Goal: Task Accomplishment & Management: Use online tool/utility

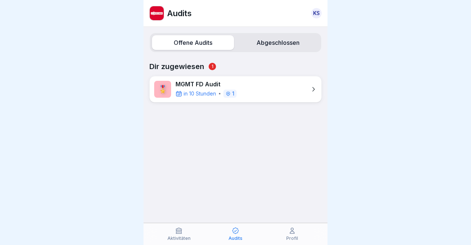
click at [198, 86] on p "MGMT FD Audit" at bounding box center [205, 84] width 61 height 7
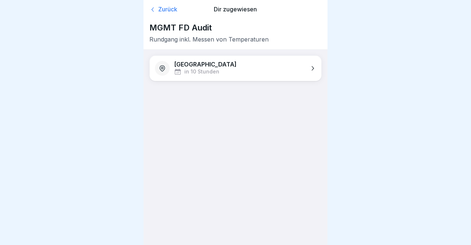
click at [181, 68] on icon at bounding box center [177, 71] width 7 height 7
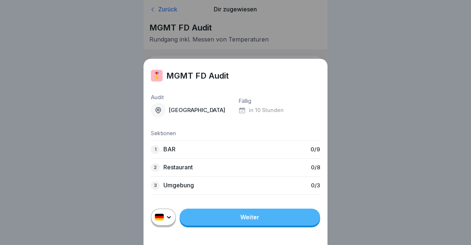
click at [263, 220] on link "Weiter" at bounding box center [249, 217] width 140 height 17
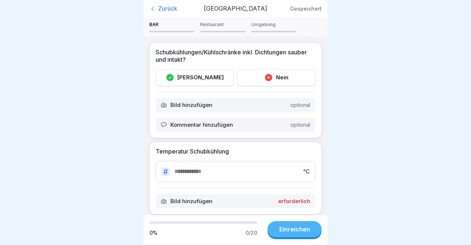
click at [278, 80] on div "Nein" at bounding box center [276, 77] width 78 height 17
click at [206, 78] on div "[PERSON_NAME]" at bounding box center [195, 77] width 78 height 17
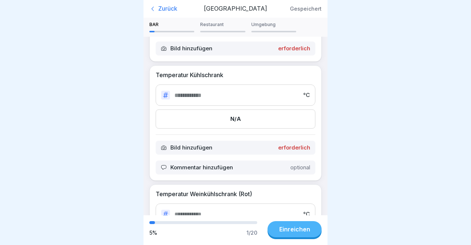
scroll to position [156, 0]
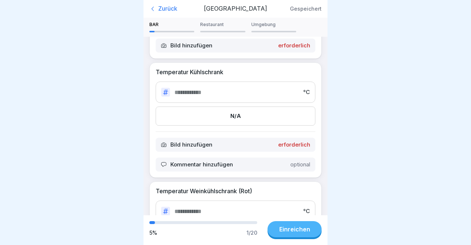
click at [404, 132] on div at bounding box center [235, 122] width 471 height 245
click at [439, 79] on div at bounding box center [235, 122] width 471 height 245
drag, startPoint x: 328, startPoint y: 153, endPoint x: 342, endPoint y: 81, distance: 73.7
click at [342, 81] on div at bounding box center [235, 122] width 471 height 245
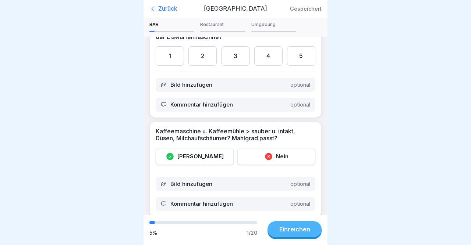
scroll to position [808, 0]
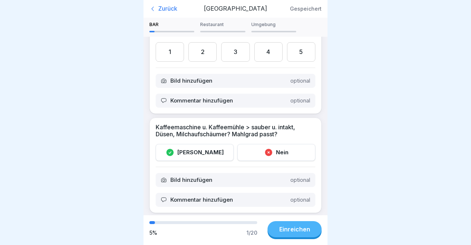
click at [214, 24] on p "Restaurant" at bounding box center [222, 24] width 45 height 5
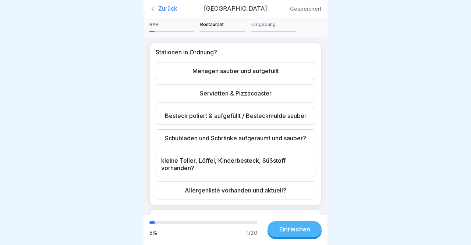
scroll to position [3, 0]
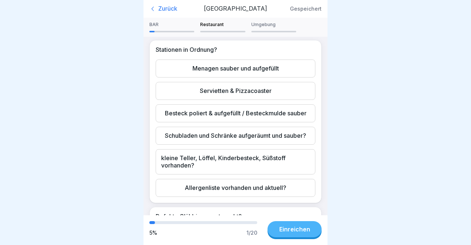
click at [286, 68] on div "Menagen sauber und aufgefüllt" at bounding box center [236, 69] width 160 height 18
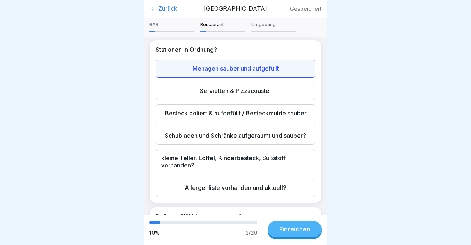
click at [280, 65] on div "Menagen sauber und aufgefüllt" at bounding box center [236, 69] width 160 height 18
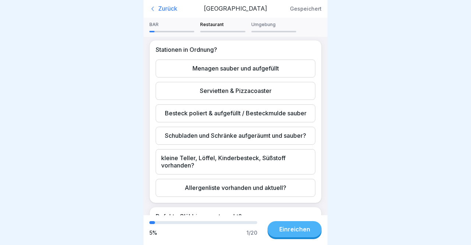
drag, startPoint x: 328, startPoint y: 57, endPoint x: 327, endPoint y: 75, distance: 18.8
click at [327, 75] on body "Zurück Graz Gespeichert BAR Restaurant Umgebung Schubkühlungen/Kühlschränke ink…" at bounding box center [235, 122] width 471 height 245
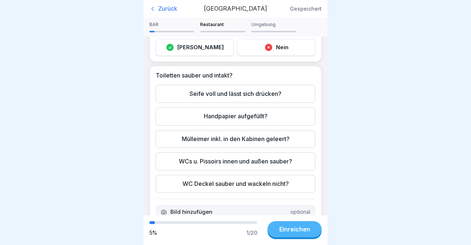
scroll to position [191, 0]
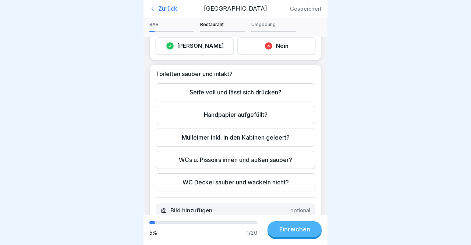
click at [329, 99] on body "Zurück Graz Gespeichert BAR Restaurant Umgebung Schubkühlungen/Kühlschränke ink…" at bounding box center [235, 122] width 471 height 245
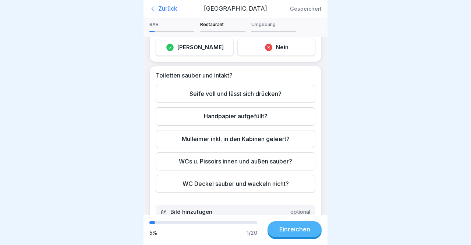
click at [359, 104] on div at bounding box center [235, 122] width 471 height 245
click at [369, 144] on div at bounding box center [235, 122] width 471 height 245
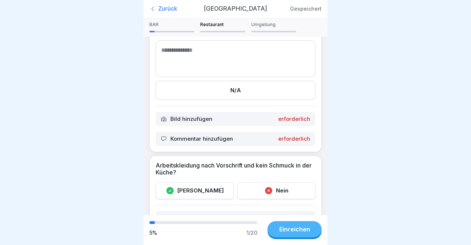
scroll to position [700, 0]
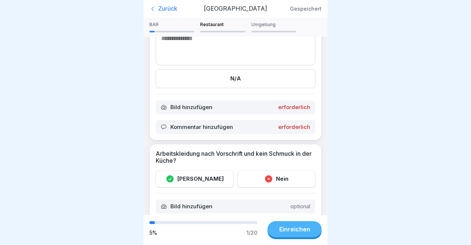
click at [335, 192] on body "Zurück Graz Gespeichert BAR Restaurant Umgebung Schubkühlungen/Kühlschränke ink…" at bounding box center [235, 122] width 471 height 245
click at [405, 161] on div at bounding box center [235, 122] width 471 height 245
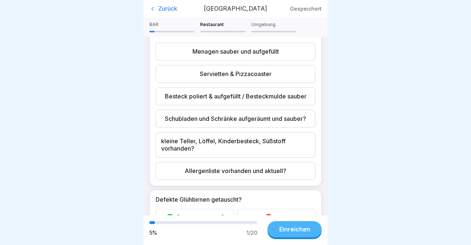
scroll to position [0, 0]
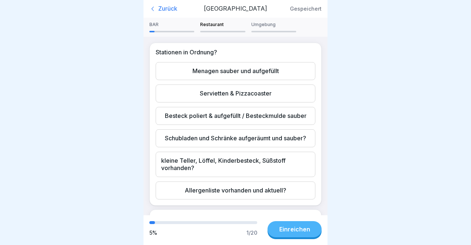
click at [318, 36] on div "BAR Restaurant Umgebung Schubkühlungen/Kühlschränke inkl. Dichtungen sauber und…" at bounding box center [235, 117] width 184 height 198
click at [261, 24] on p "Umgebung" at bounding box center [273, 24] width 45 height 5
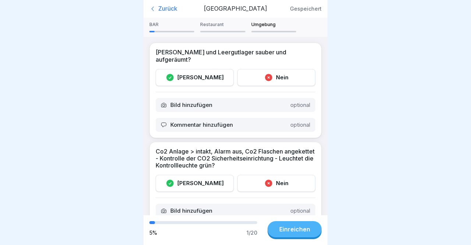
drag, startPoint x: 326, startPoint y: 94, endPoint x: 326, endPoint y: 102, distance: 7.4
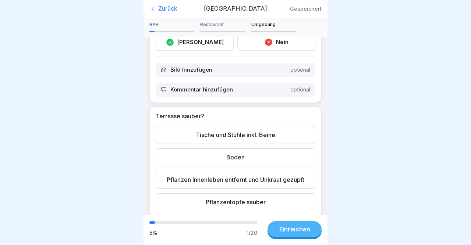
scroll to position [143, 0]
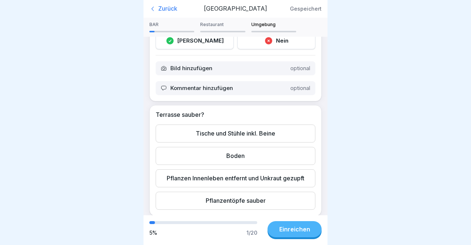
click at [338, 188] on body "Zurück Graz Gespeichert BAR Restaurant Umgebung Schubkühlungen/Kühlschränke ink…" at bounding box center [235, 122] width 471 height 245
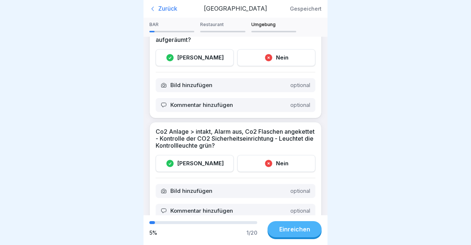
scroll to position [0, 0]
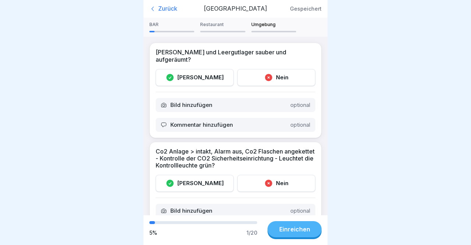
click at [309, 81] on div "[PERSON_NAME] und Leergutlager sauber und aufgeräumt? Ja Nein Bild hinzufügen o…" at bounding box center [235, 126] width 184 height 179
